Goal: Task Accomplishment & Management: Manage account settings

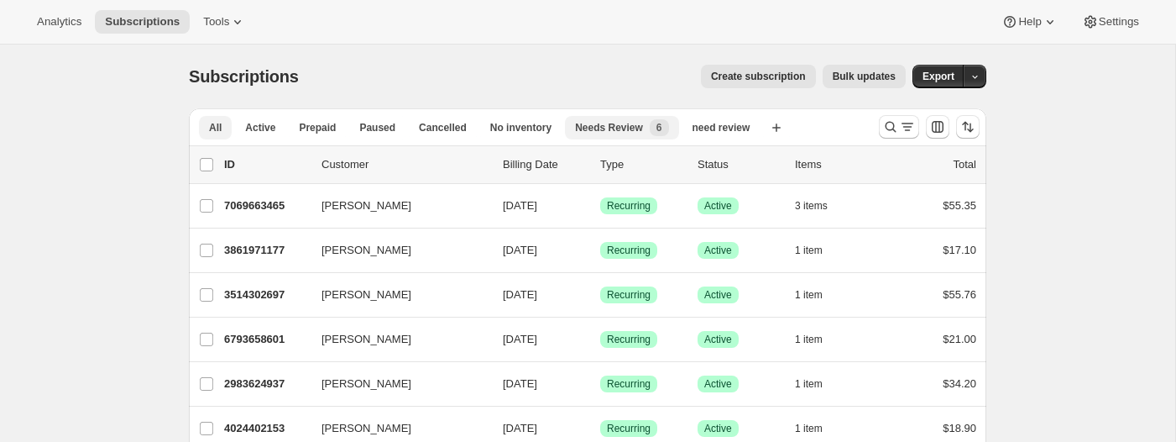
click at [642, 123] on span "Needs Review" at bounding box center [609, 127] width 68 height 13
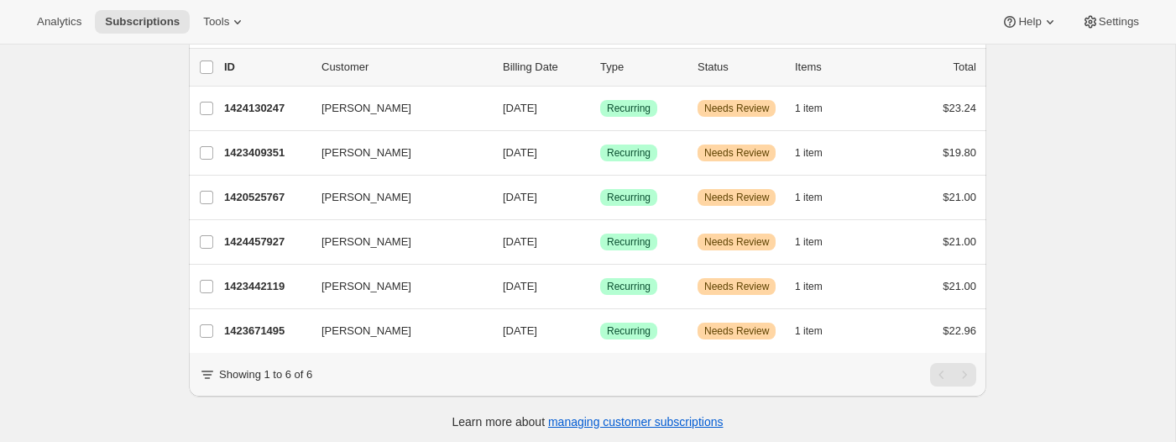
scroll to position [102, 0]
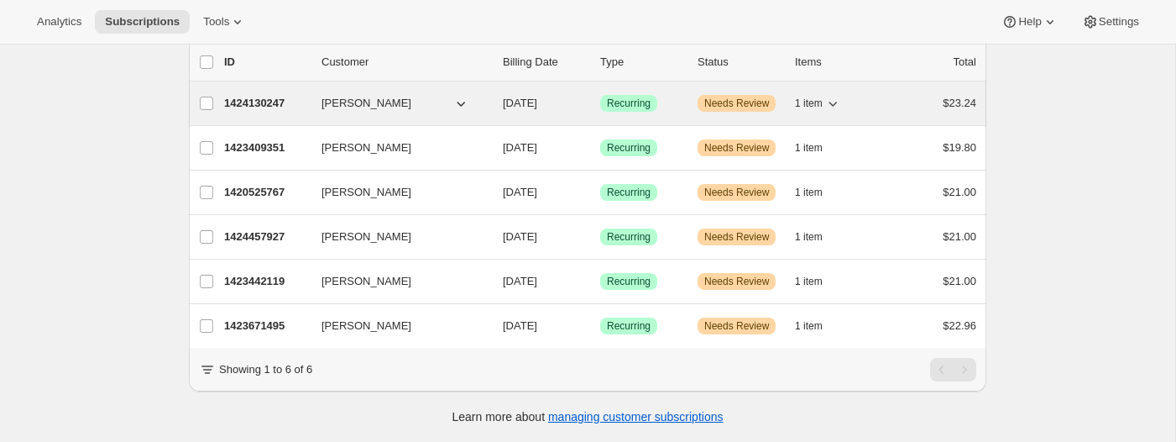
click at [366, 97] on span "[PERSON_NAME]" at bounding box center [367, 103] width 90 height 17
click at [290, 110] on p "1424130247" at bounding box center [266, 103] width 84 height 17
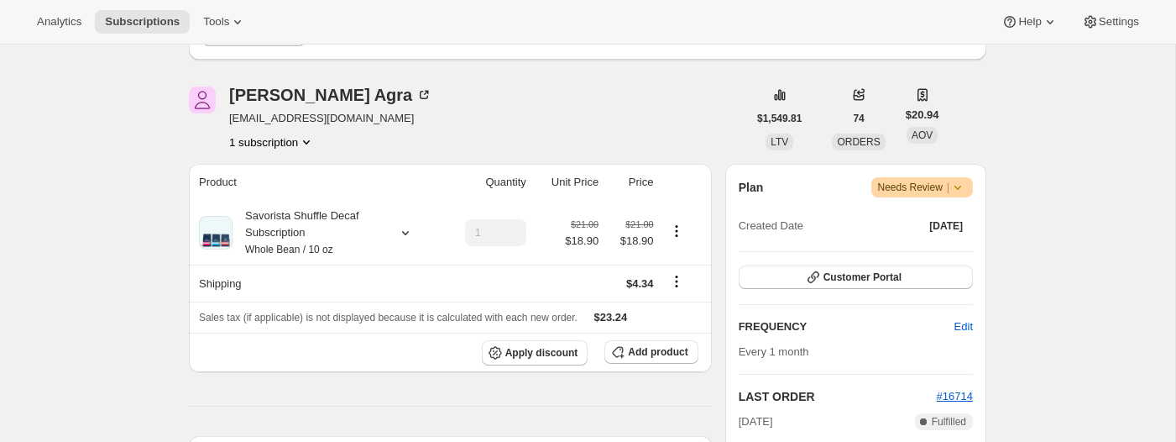
scroll to position [184, 0]
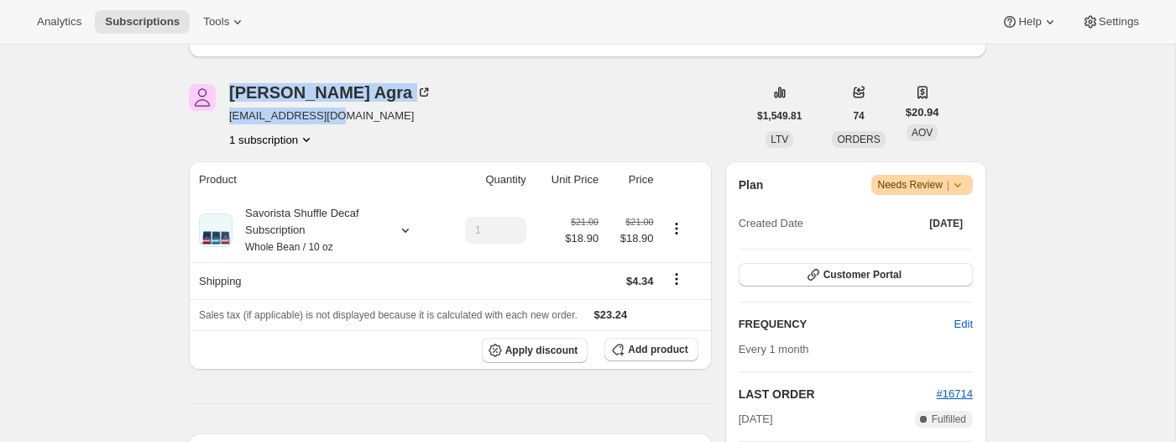
drag, startPoint x: 369, startPoint y: 115, endPoint x: 227, endPoint y: 90, distance: 144.9
click at [226, 91] on div "[PERSON_NAME] [EMAIL_ADDRESS][DOMAIN_NAME] 1 subscription" at bounding box center [468, 116] width 558 height 64
copy div "[PERSON_NAME] [PERSON_NAME][EMAIL_ADDRESS][DOMAIN_NAME]"
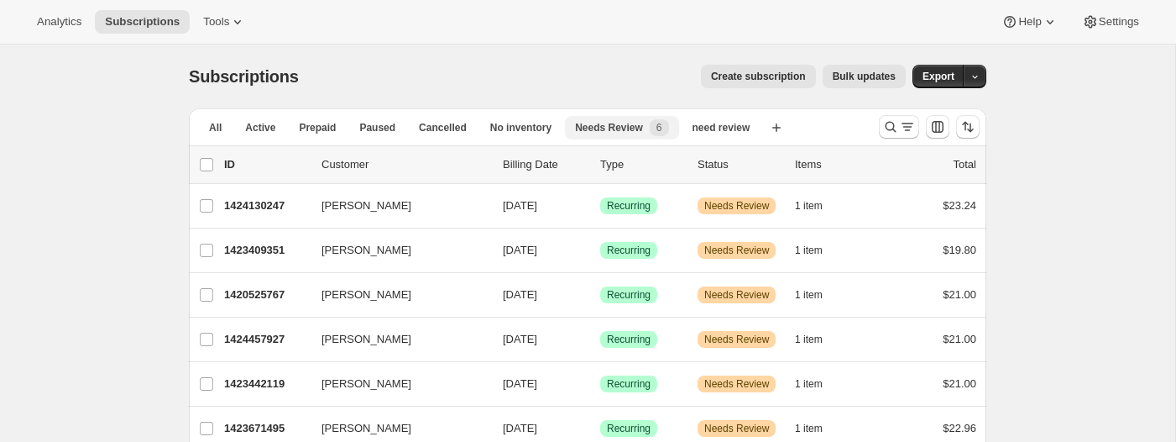
click at [618, 128] on span "Needs Review" at bounding box center [609, 127] width 68 height 13
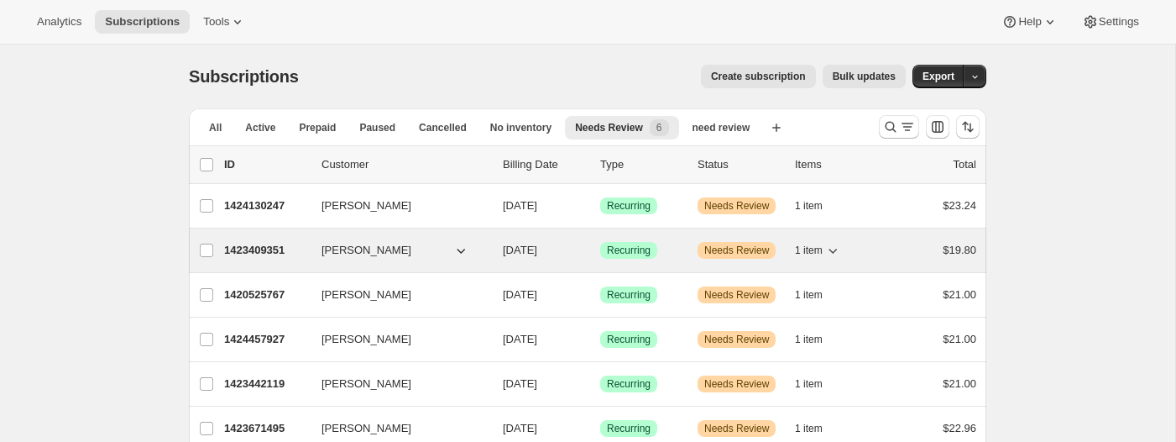
click at [417, 246] on button "[PERSON_NAME]" at bounding box center [395, 250] width 168 height 27
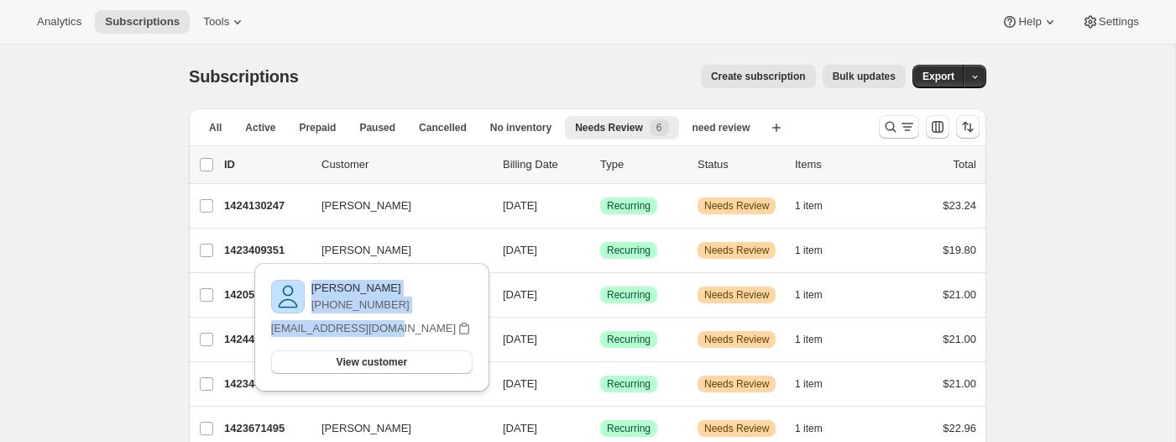
drag, startPoint x: 407, startPoint y: 334, endPoint x: 316, endPoint y: 284, distance: 104.5
click at [315, 283] on div "Steve Thorngate +17734696290 sthorngate@gmail.com View customer Email sthorngat…" at bounding box center [372, 327] width 208 height 102
copy div "Steve Thorngate +17734696290 sthorngate@gmail.com"
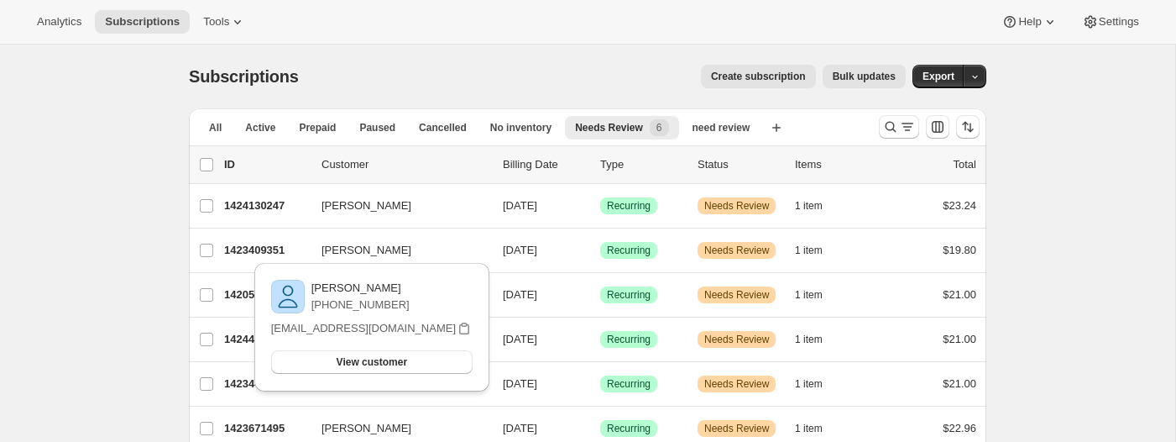
click at [139, 253] on div "Subscriptions. This page is ready Subscriptions Create subscription Bulk update…" at bounding box center [587, 294] width 1175 height 500
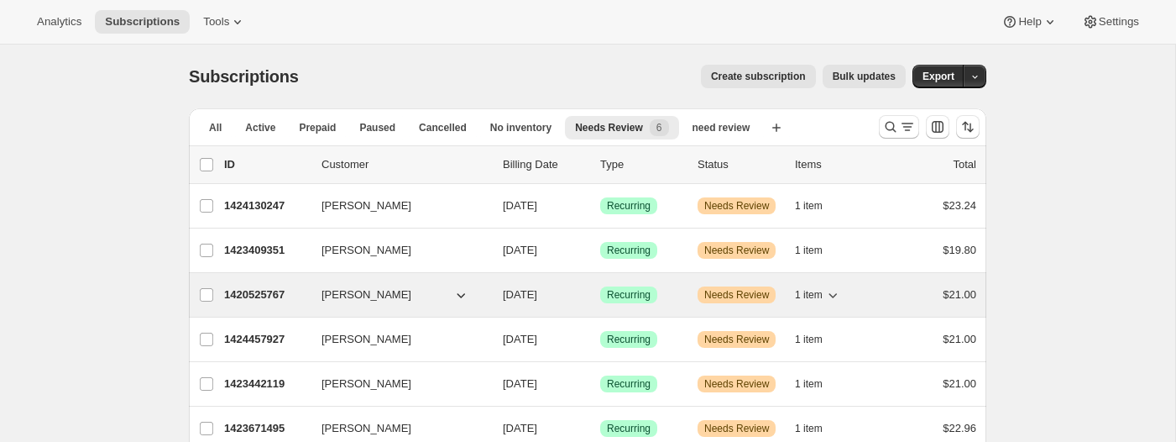
click at [454, 296] on icon "button" at bounding box center [461, 294] width 17 height 17
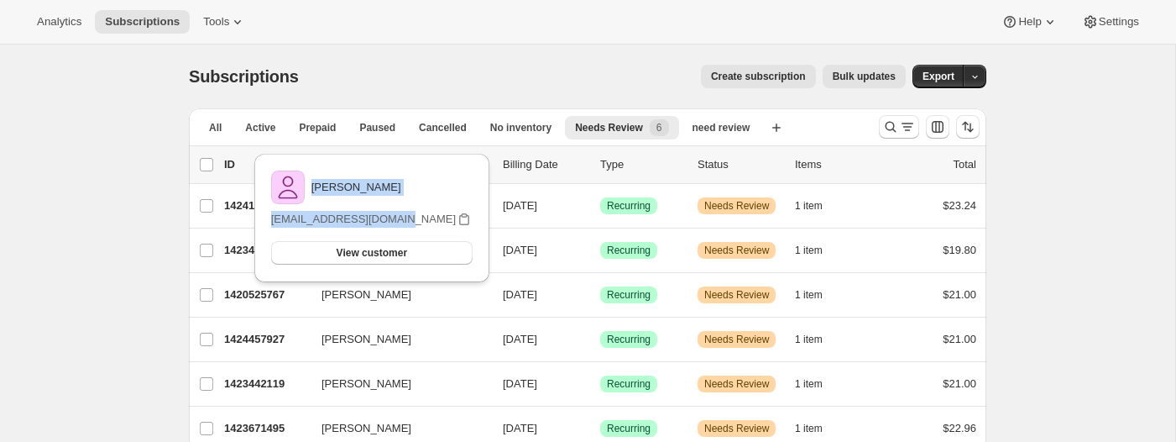
drag, startPoint x: 432, startPoint y: 221, endPoint x: 319, endPoint y: 186, distance: 118.5
click at [319, 186] on div "Kristina McMenamin krissmac1214@gmail.com View customer Email krissmac1214@gmai…" at bounding box center [372, 218] width 208 height 102
copy div "Kristina McMenamin krissmac1214@gmail.com"
click at [144, 247] on div "Subscriptions. This page is ready Subscriptions Create subscription Bulk update…" at bounding box center [587, 294] width 1175 height 500
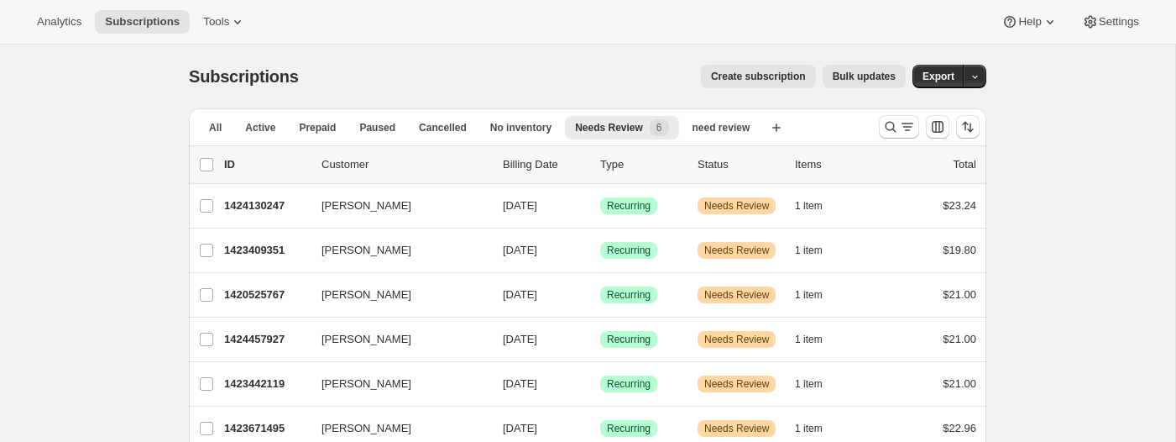
scroll to position [102, 0]
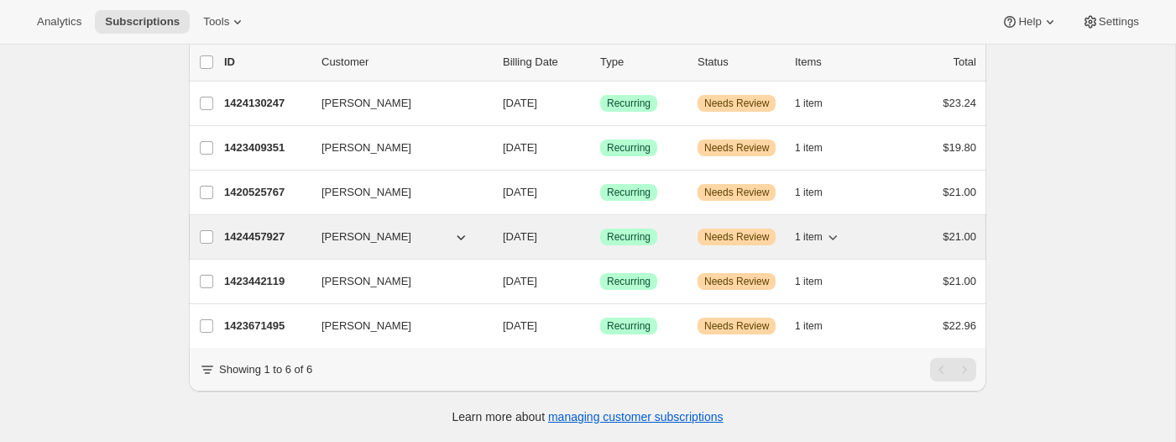
click at [460, 236] on icon "button" at bounding box center [461, 236] width 17 height 17
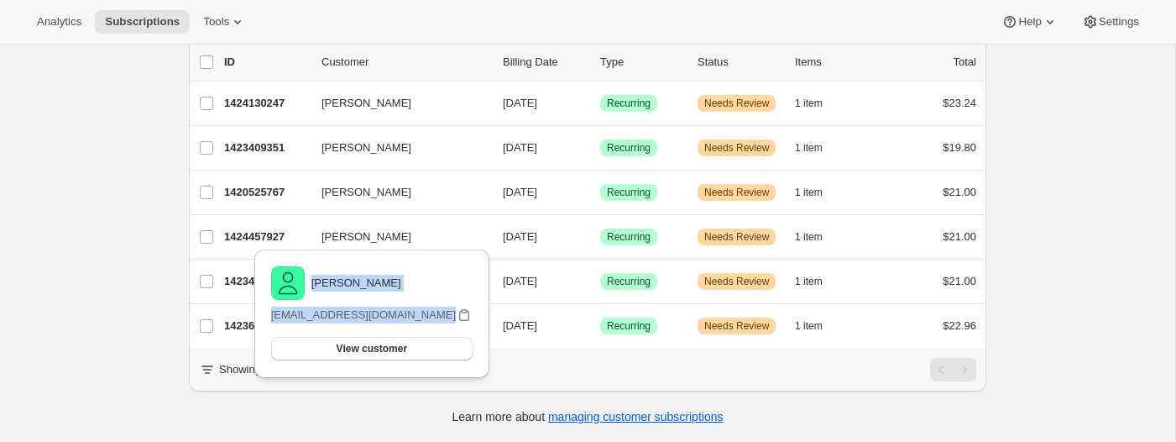
drag, startPoint x: 431, startPoint y: 320, endPoint x: 319, endPoint y: 284, distance: 117.4
click at [319, 284] on div "Leah Nielsen leahfnielsen@gmail.com View customer Email leahfnielsen@gmail.com" at bounding box center [372, 314] width 208 height 102
copy div "Leah Nielsen leahfnielsen@gmail.com"
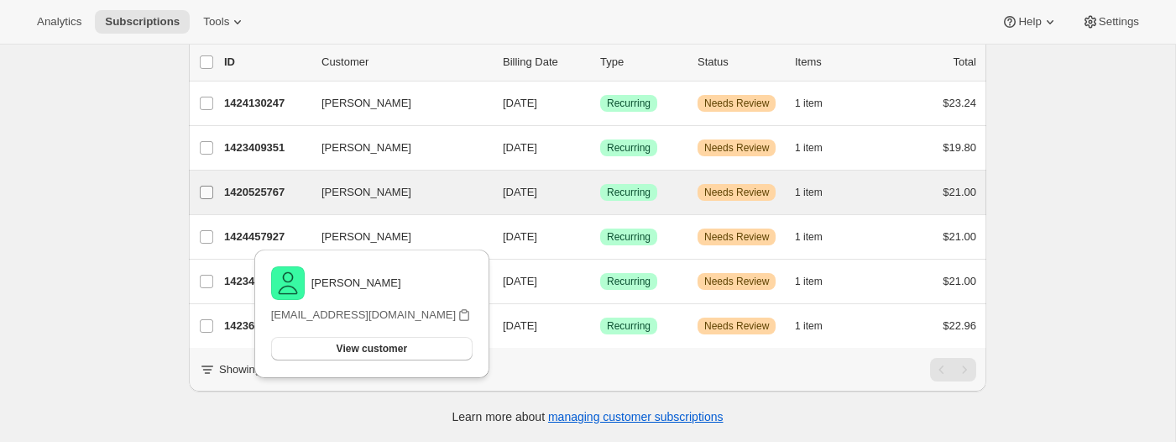
click at [198, 212] on label "[PERSON_NAME]" at bounding box center [206, 192] width 35 height 44
click at [200, 199] on input "[PERSON_NAME]" at bounding box center [206, 192] width 13 height 13
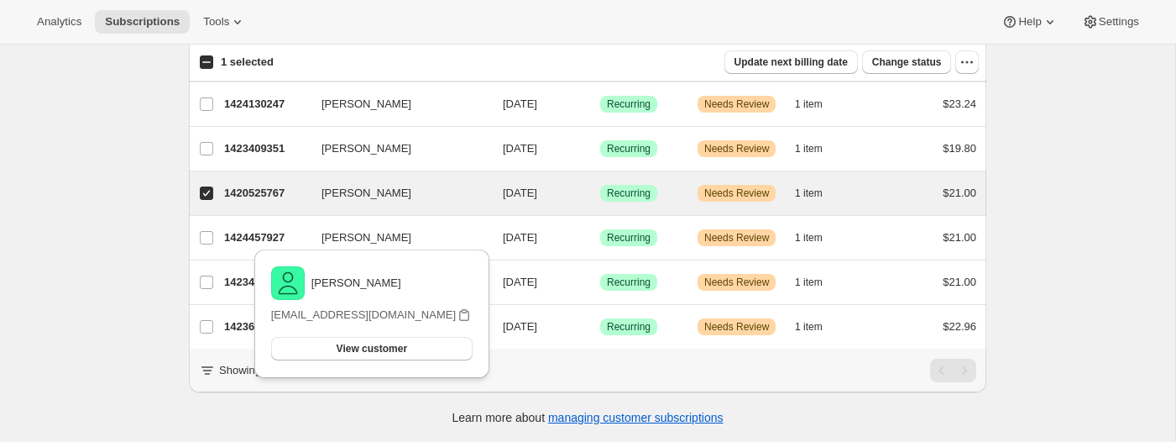
click at [143, 243] on div "Subscriptions. This page is ready Subscriptions Create subscription Bulk update…" at bounding box center [587, 192] width 1175 height 500
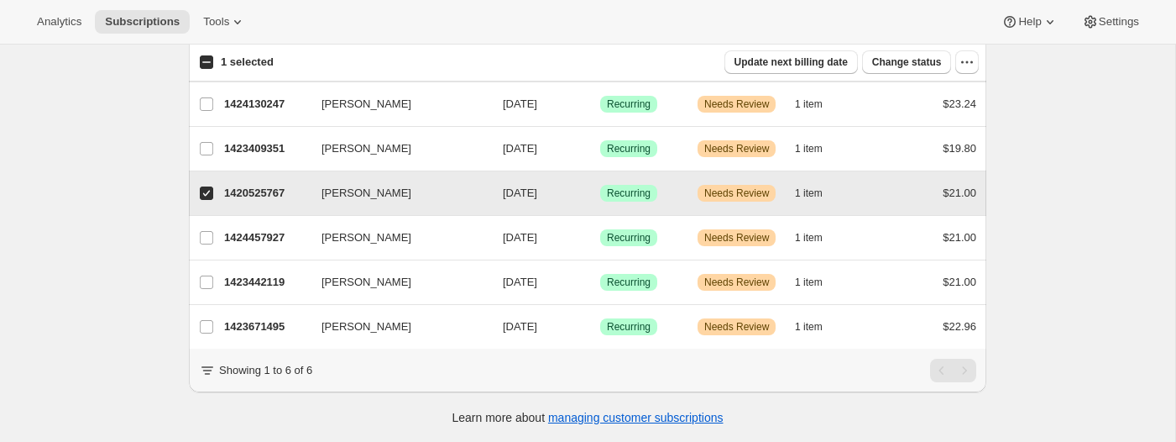
click at [207, 197] on input "[PERSON_NAME]" at bounding box center [206, 192] width 13 height 13
checkbox input "false"
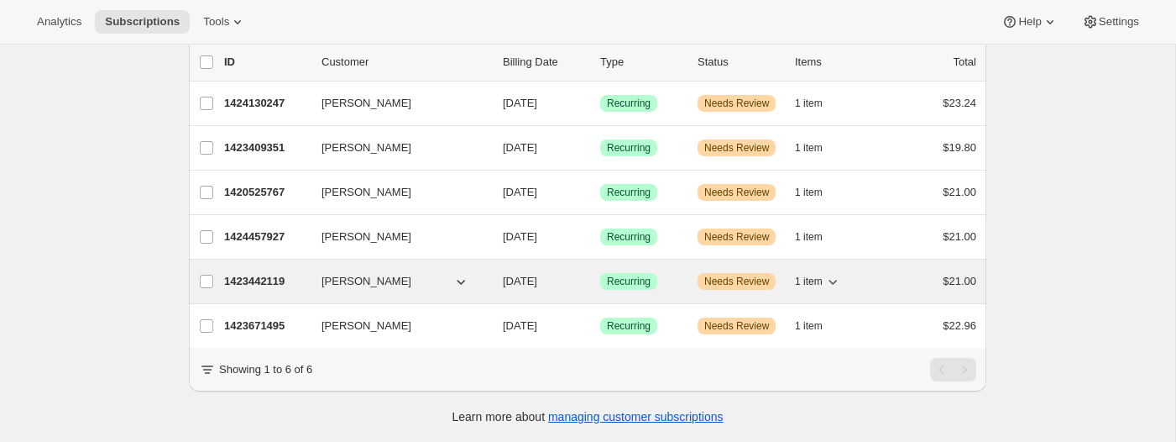
click at [461, 280] on icon "button" at bounding box center [461, 281] width 17 height 17
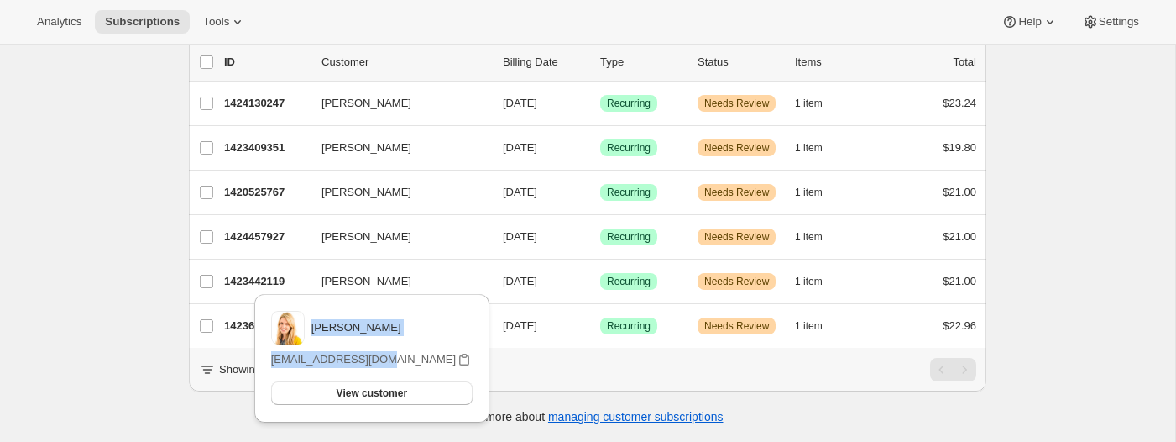
drag, startPoint x: 398, startPoint y: 363, endPoint x: 317, endPoint y: 324, distance: 89.4
click at [317, 324] on div "Jillian Badanes jcbadanes@gmail.com View customer Email jcbadanes@gmail.com" at bounding box center [372, 358] width 208 height 102
copy div "Jillian Badanes jcbadanes@gmail.com"
click at [122, 231] on div "Subscriptions. This page is ready Subscriptions Create subscription Bulk update…" at bounding box center [587, 192] width 1175 height 500
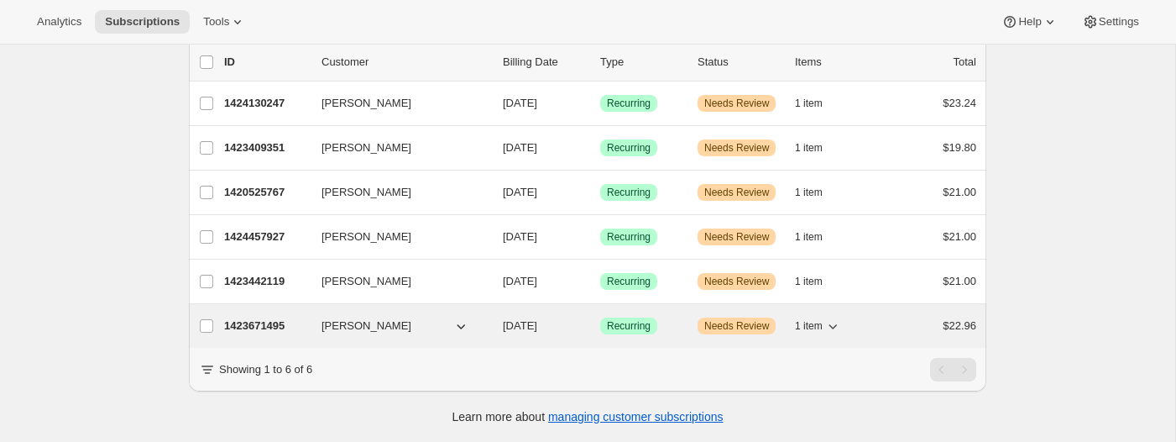
click at [463, 326] on icon "button" at bounding box center [461, 325] width 17 height 17
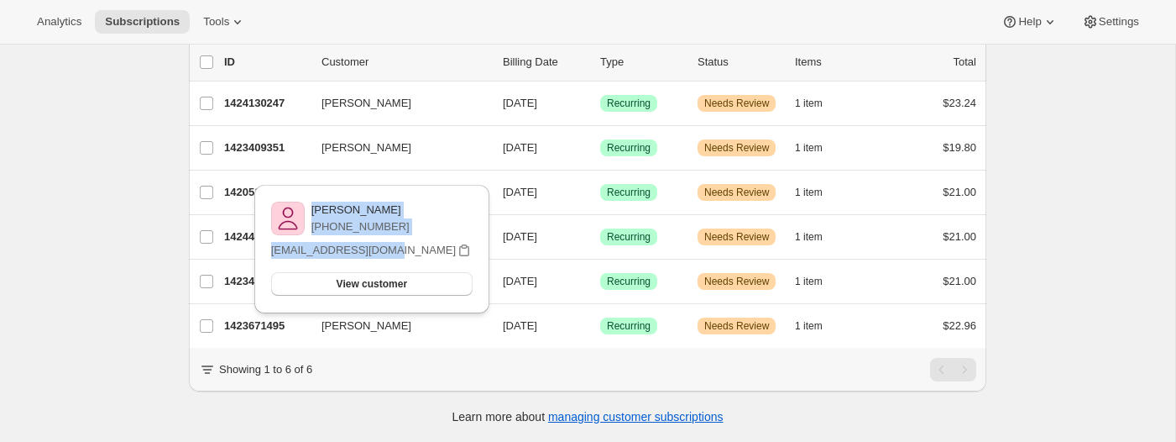
drag, startPoint x: 414, startPoint y: 254, endPoint x: 321, endPoint y: 214, distance: 101.2
click at [321, 214] on div "Julie Simon +19373676184 jdsimon512@gmail.com View customer Email jdsimon512@gm…" at bounding box center [372, 249] width 208 height 102
copy div "Julie Simon +19373676184 jdsimon512@gmail.com"
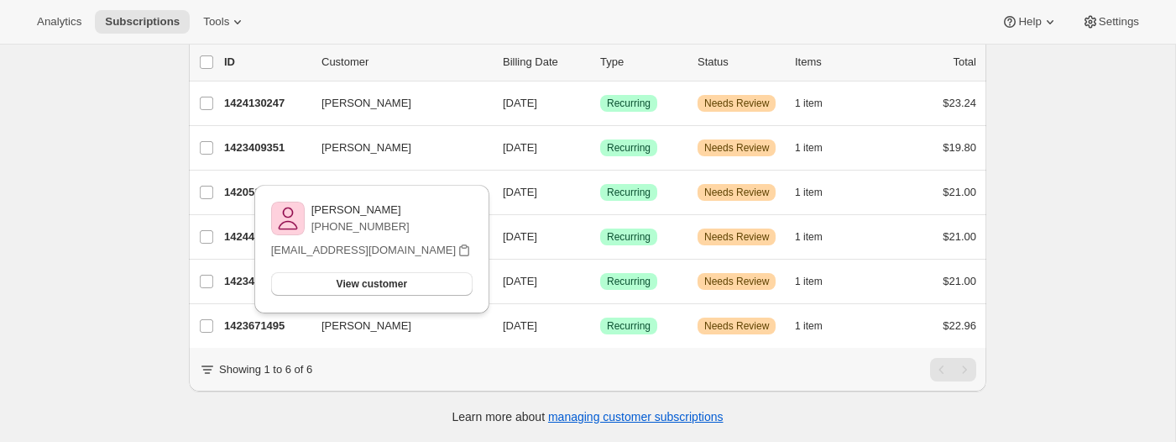
click at [24, 117] on div "Subscriptions. This page is ready Subscriptions Create subscription Bulk update…" at bounding box center [587, 192] width 1175 height 500
